Goal: Find specific page/section: Find specific page/section

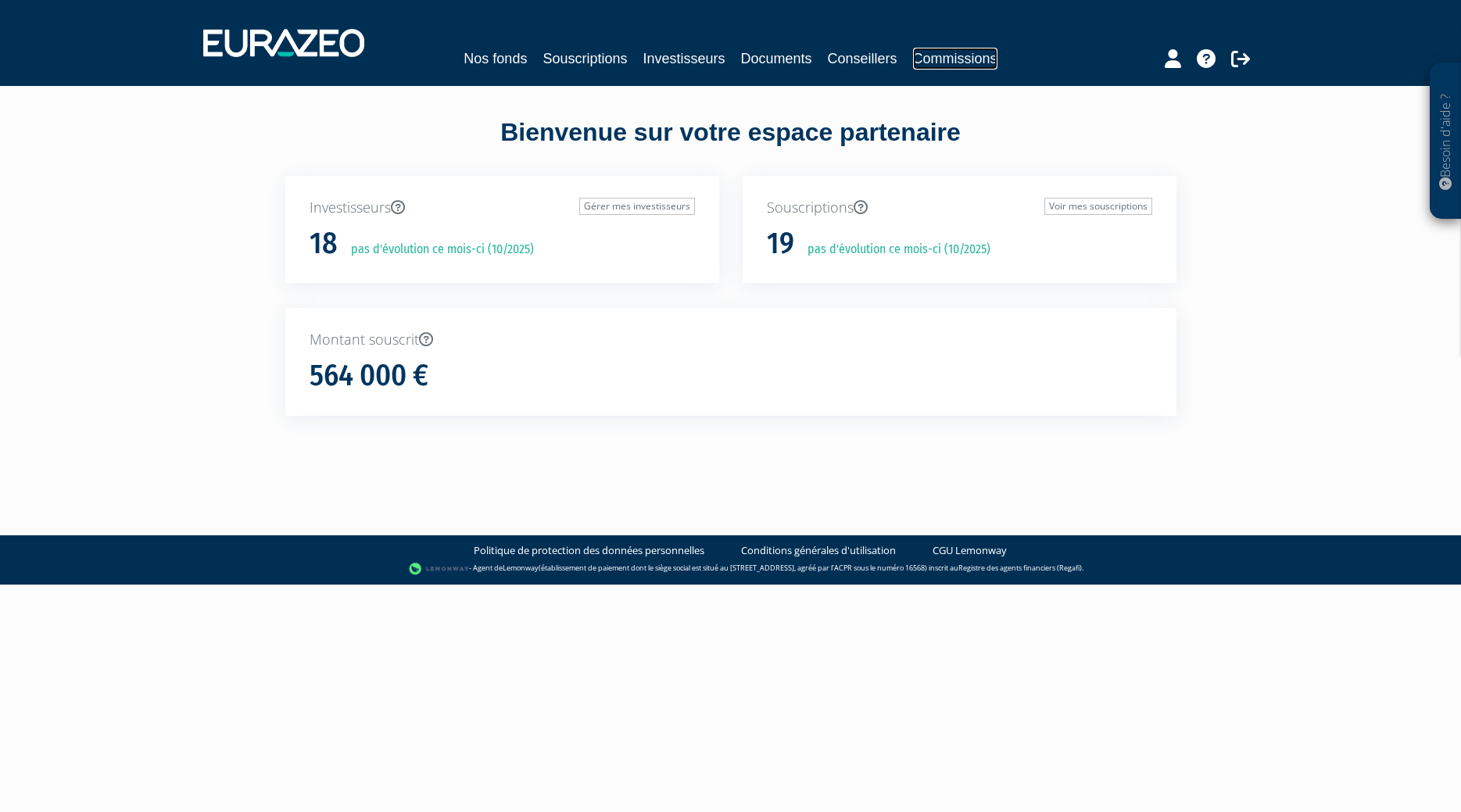
click at [974, 65] on link "Commissions" at bounding box center [954, 58] width 84 height 22
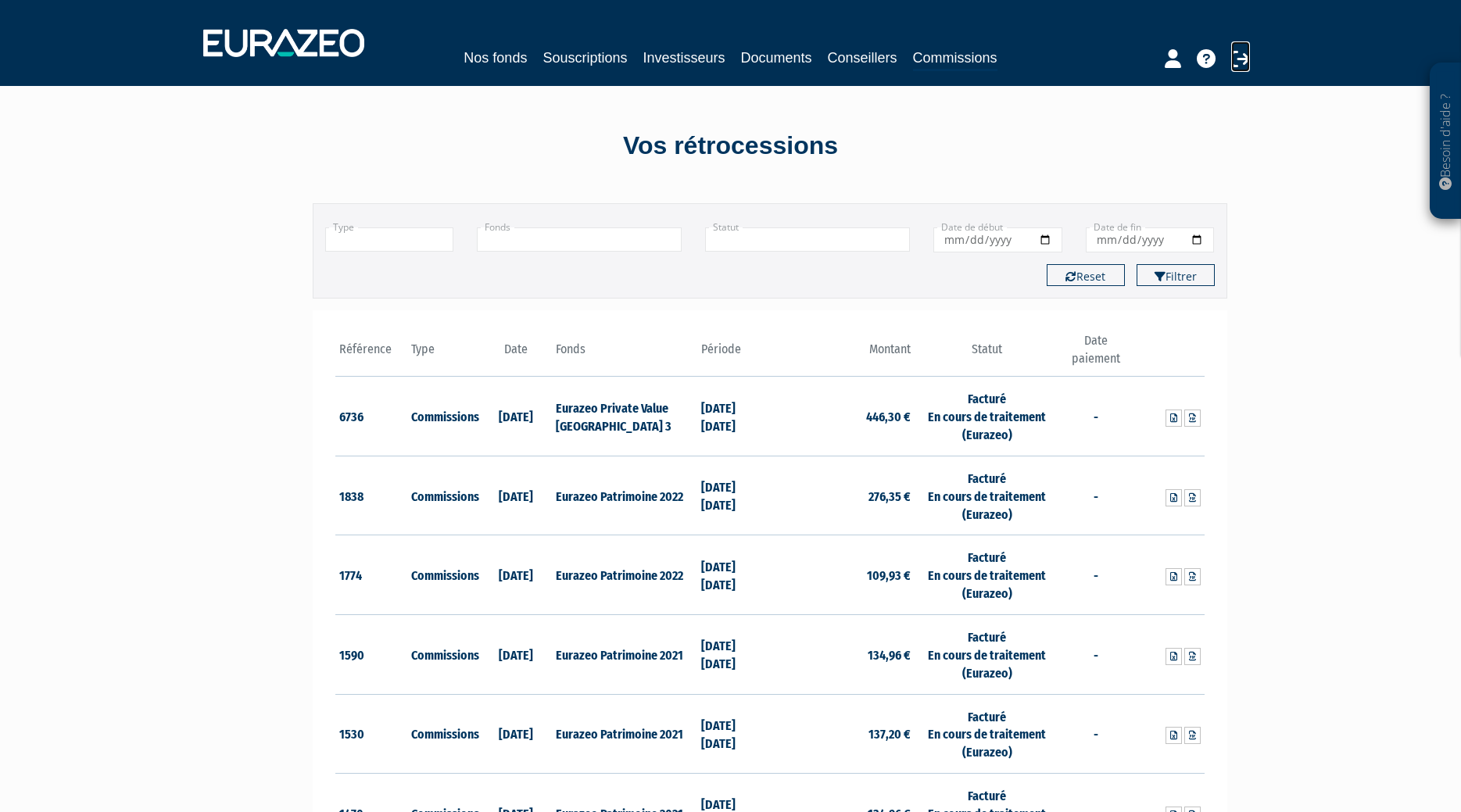
click at [1235, 60] on icon at bounding box center [1241, 59] width 19 height 19
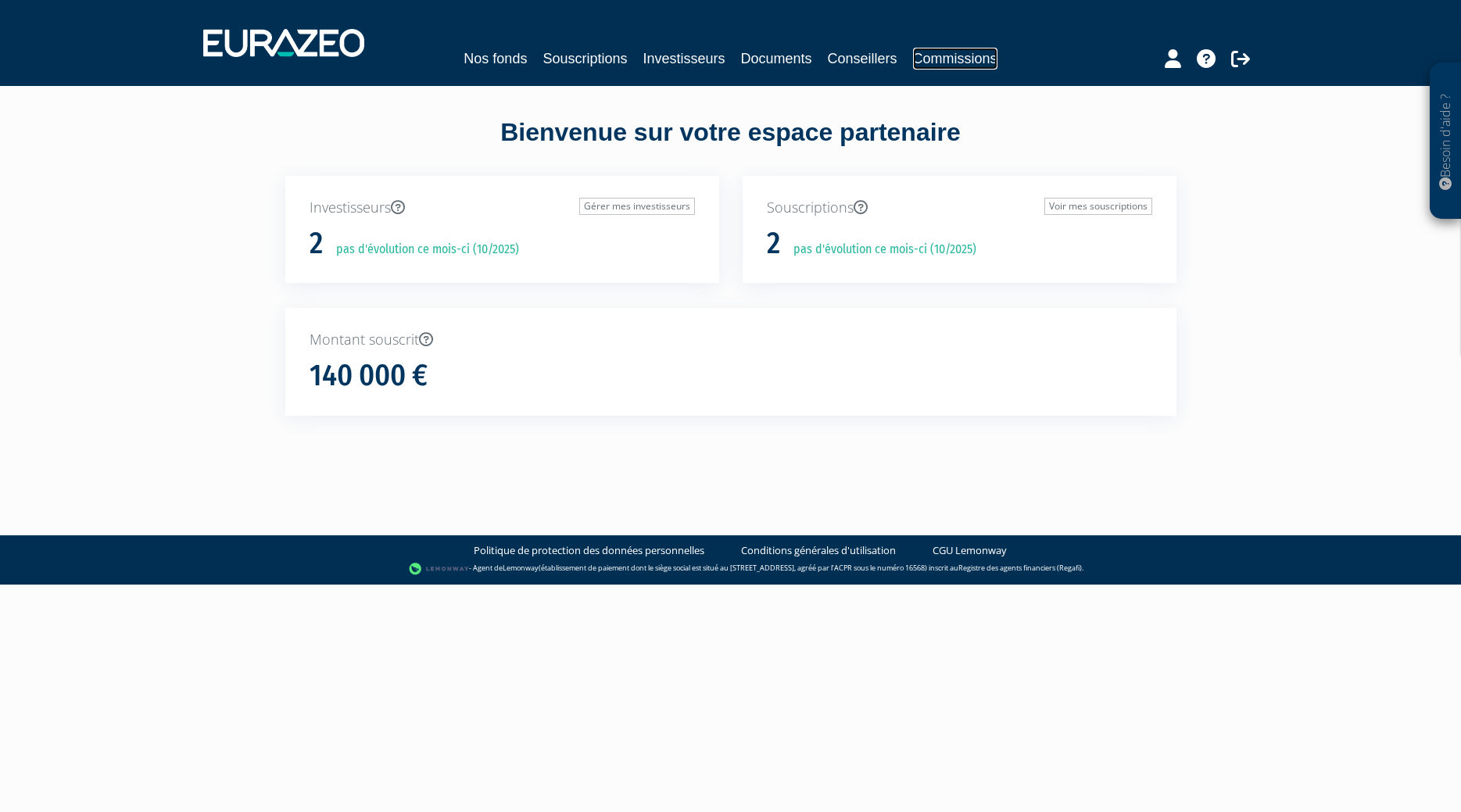
click at [984, 60] on link "Commissions" at bounding box center [954, 58] width 84 height 22
